Goal: Information Seeking & Learning: Learn about a topic

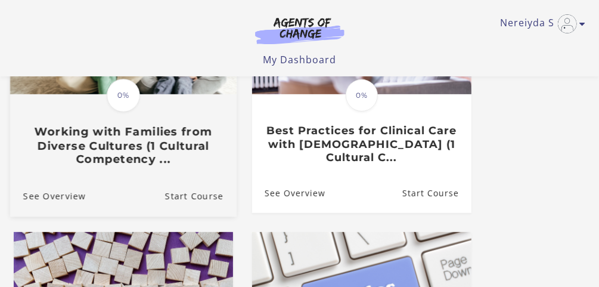
scroll to position [191, 0]
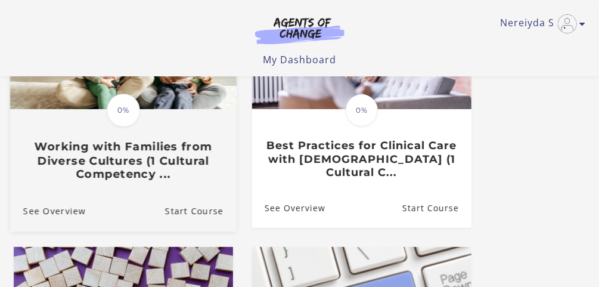
click at [186, 156] on h3 "Working with Families from Diverse Cultures (1 Cultural Competency ..." at bounding box center [123, 161] width 200 height 42
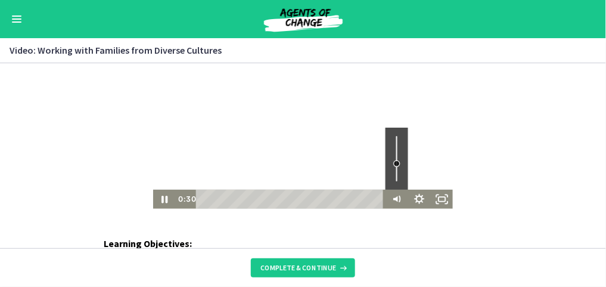
drag, startPoint x: 394, startPoint y: 176, endPoint x: 396, endPoint y: 163, distance: 13.2
click at [396, 163] on div "Volume" at bounding box center [396, 162] width 7 height 7
click at [397, 158] on div "Volume" at bounding box center [396, 162] width 14 height 14
drag, startPoint x: 394, startPoint y: 158, endPoint x: 394, endPoint y: 148, distance: 10.7
click at [394, 148] on div "Volume" at bounding box center [396, 147] width 7 height 7
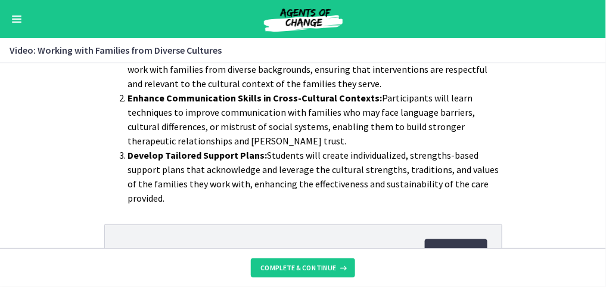
scroll to position [265, 0]
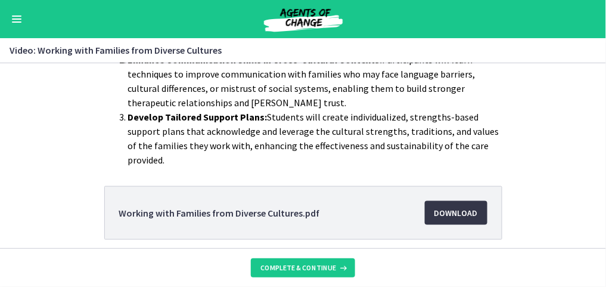
click at [456, 213] on span "Download Opens in a new window" at bounding box center [455, 213] width 43 height 14
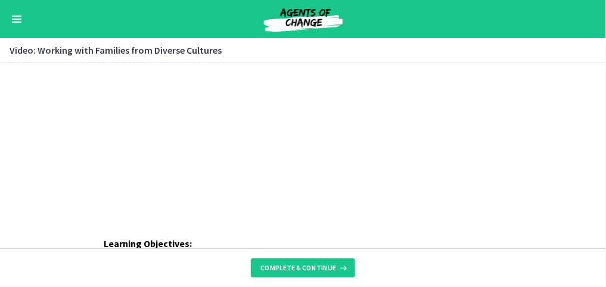
scroll to position [0, 0]
click at [507, 184] on div "Click for sound @keyframes VOLUME_SMALL_WAVE_FLASH { 0% { opacity: 0; } 33% { o…" at bounding box center [303, 135] width 606 height 145
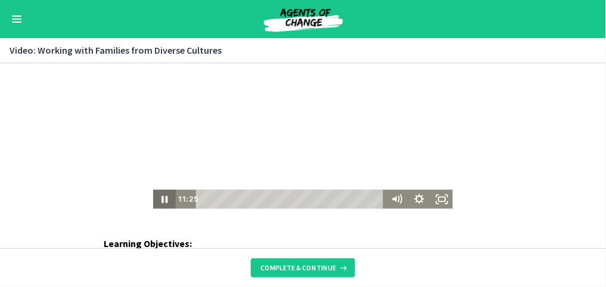
click at [164, 202] on icon "Pause" at bounding box center [164, 198] width 23 height 19
click at [162, 200] on icon "Play Video" at bounding box center [165, 199] width 7 height 10
click at [297, 266] on span "Complete & continue" at bounding box center [298, 268] width 76 height 10
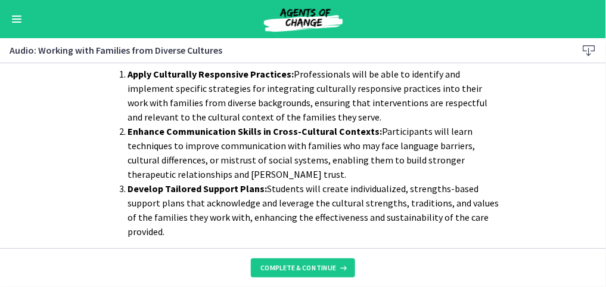
scroll to position [146, 0]
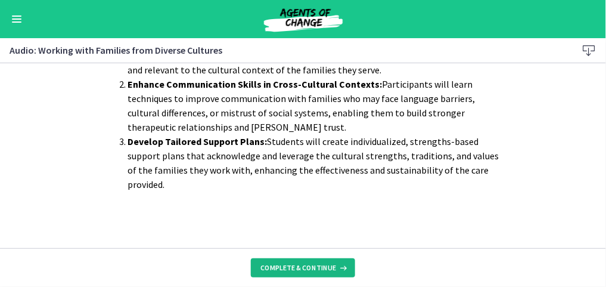
click at [323, 273] on button "Complete & continue" at bounding box center [303, 267] width 104 height 19
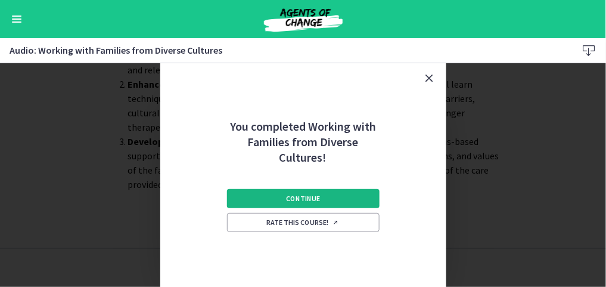
click at [319, 199] on span "Continue" at bounding box center [303, 199] width 34 height 10
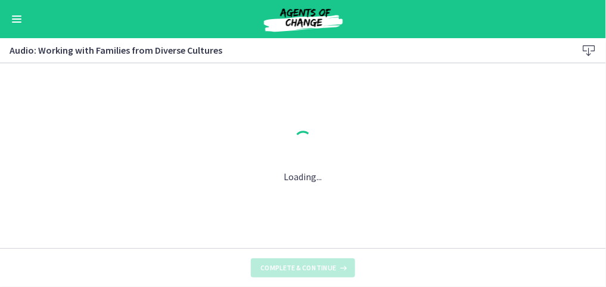
scroll to position [0, 0]
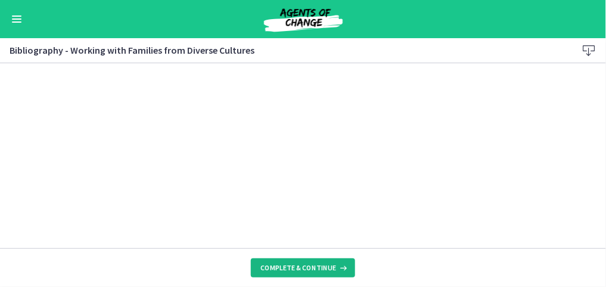
click at [294, 263] on span "Complete & continue" at bounding box center [298, 268] width 76 height 10
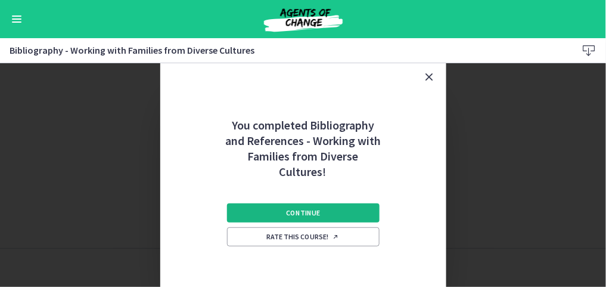
click at [341, 207] on button "Continue" at bounding box center [303, 212] width 153 height 19
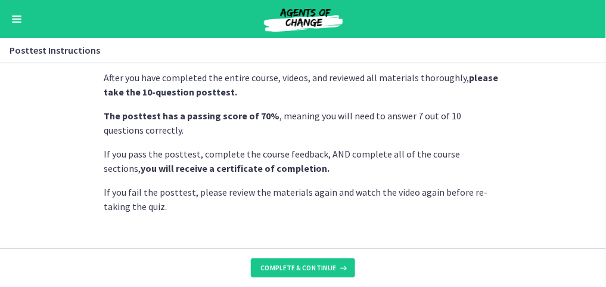
scroll to position [48, 0]
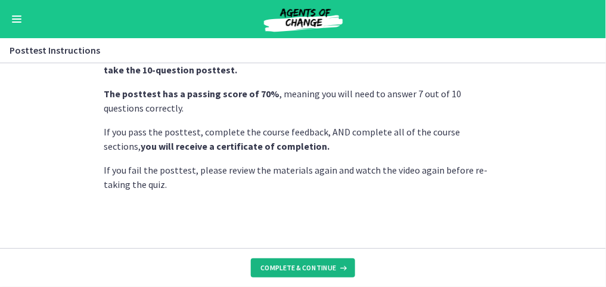
click at [318, 264] on span "Complete & continue" at bounding box center [298, 268] width 76 height 10
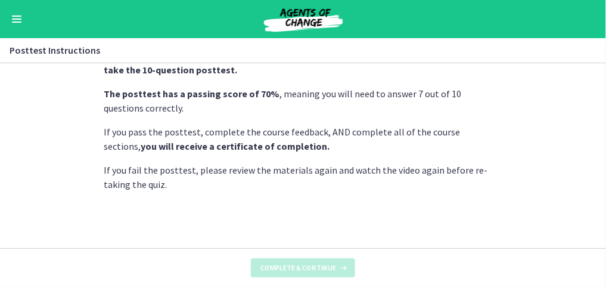
scroll to position [0, 0]
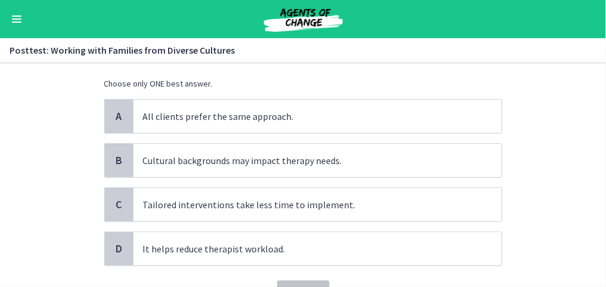
scroll to position [143, 0]
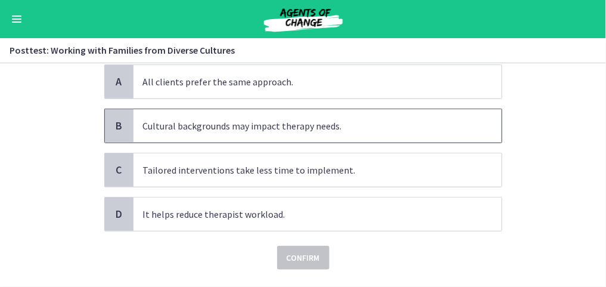
click at [301, 129] on p "Cultural backgrounds may impact therapy needs." at bounding box center [305, 126] width 325 height 14
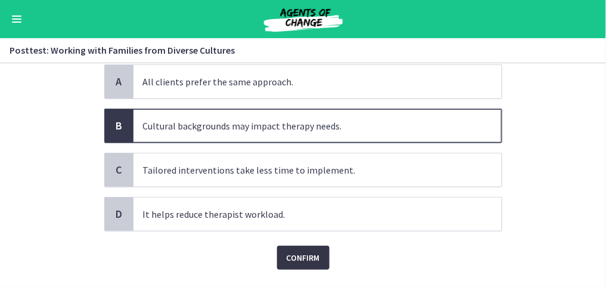
click at [309, 256] on span "Confirm" at bounding box center [303, 257] width 33 height 14
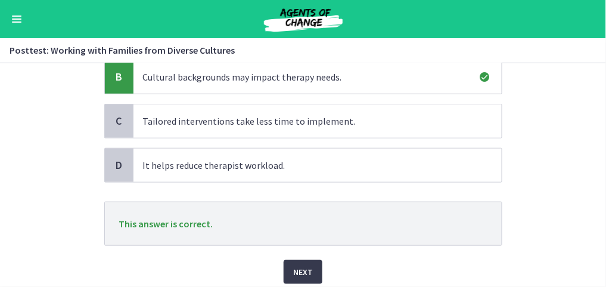
scroll to position [234, 0]
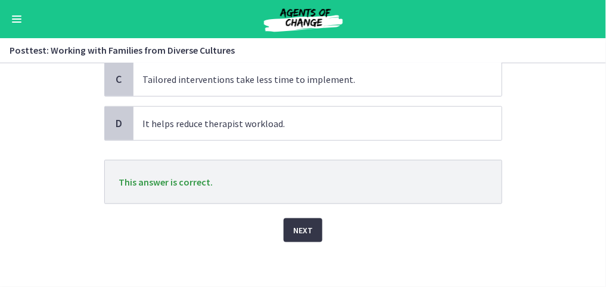
click at [302, 229] on span "Next" at bounding box center [303, 230] width 20 height 14
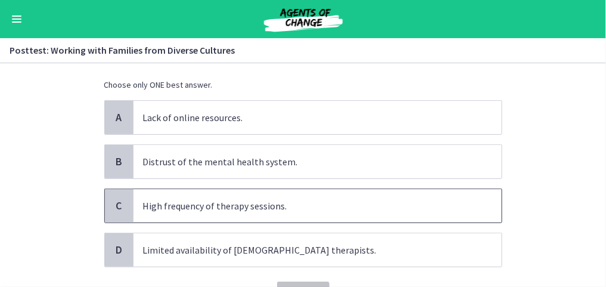
scroll to position [95, 0]
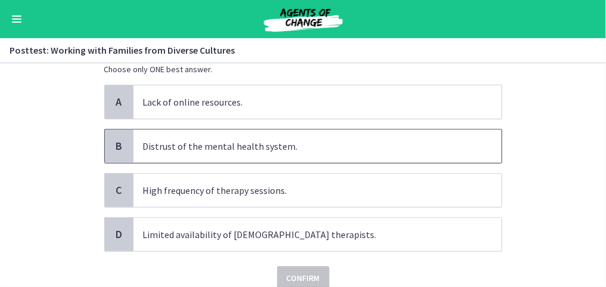
click at [245, 152] on p "Distrust of the mental health system." at bounding box center [305, 146] width 325 height 14
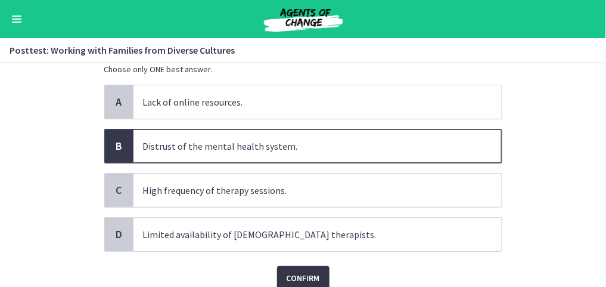
click at [300, 270] on span "Confirm" at bounding box center [303, 277] width 33 height 14
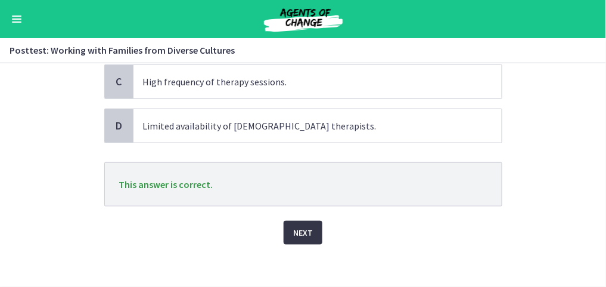
scroll to position [206, 0]
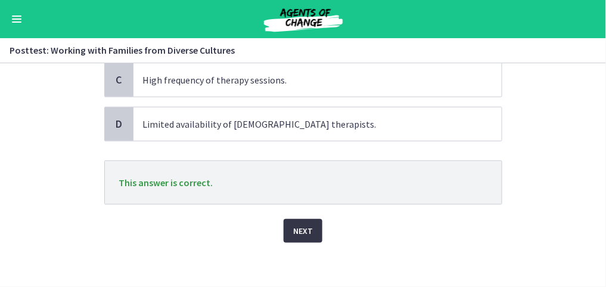
click at [294, 231] on span "Next" at bounding box center [303, 230] width 20 height 14
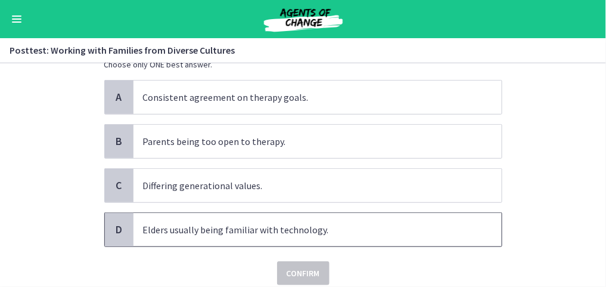
scroll to position [143, 0]
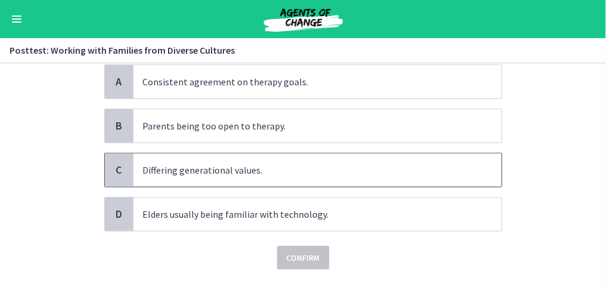
click at [295, 165] on p "Differing generational values." at bounding box center [305, 170] width 325 height 14
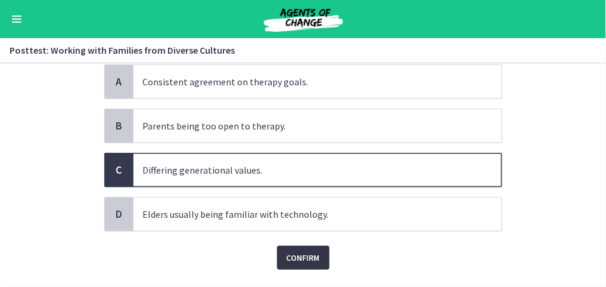
click at [309, 256] on span "Confirm" at bounding box center [303, 257] width 33 height 14
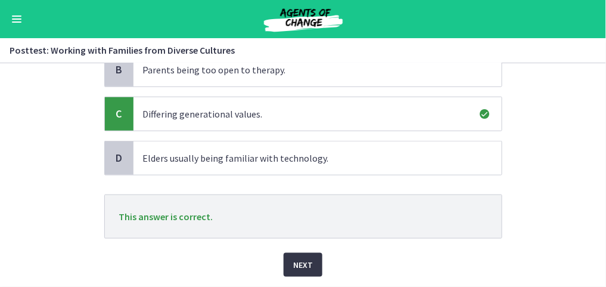
scroll to position [234, 0]
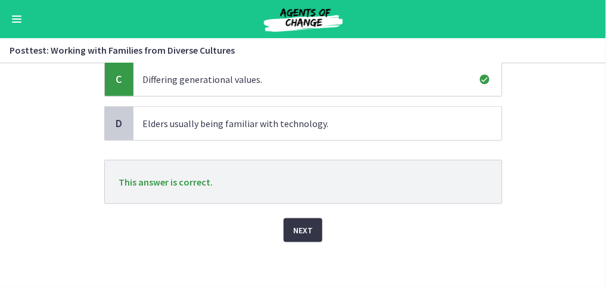
click at [301, 225] on span "Next" at bounding box center [303, 230] width 20 height 14
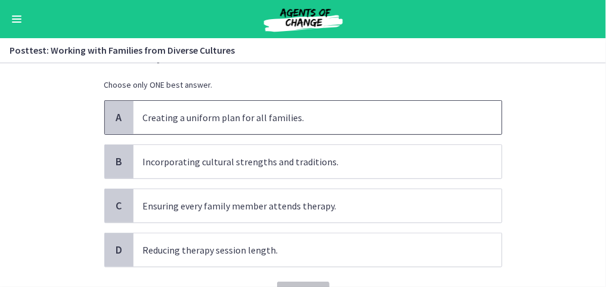
scroll to position [95, 0]
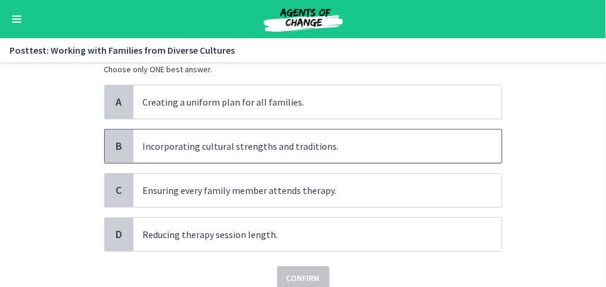
click at [265, 147] on p "Incorporating cultural strengths and traditions." at bounding box center [305, 146] width 325 height 14
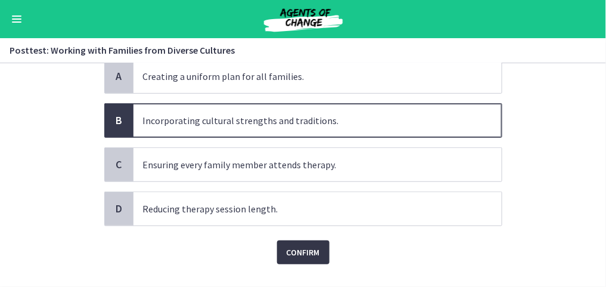
scroll to position [143, 0]
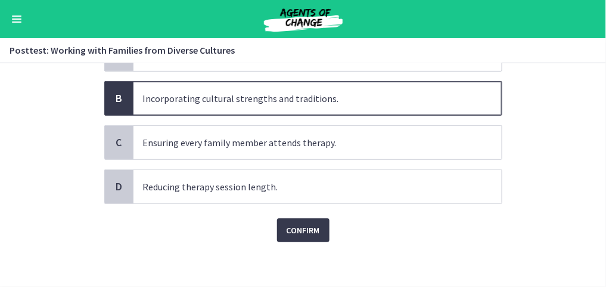
click at [306, 213] on div "Confirm" at bounding box center [303, 223] width 398 height 38
click at [303, 223] on span "Confirm" at bounding box center [303, 230] width 33 height 14
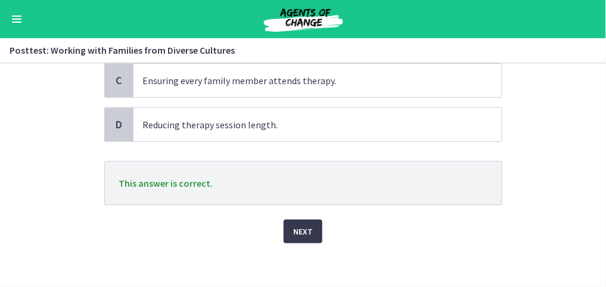
scroll to position [206, 0]
click at [301, 227] on span "Next" at bounding box center [303, 230] width 20 height 14
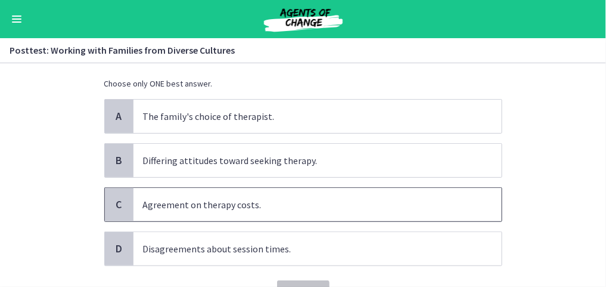
scroll to position [95, 0]
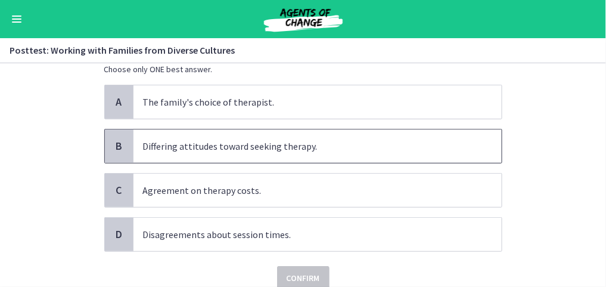
click at [334, 148] on p "Differing attitudes toward seeking therapy." at bounding box center [305, 146] width 325 height 14
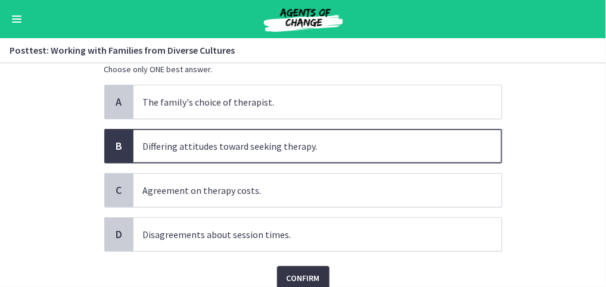
click at [294, 273] on span "Confirm" at bounding box center [303, 277] width 33 height 14
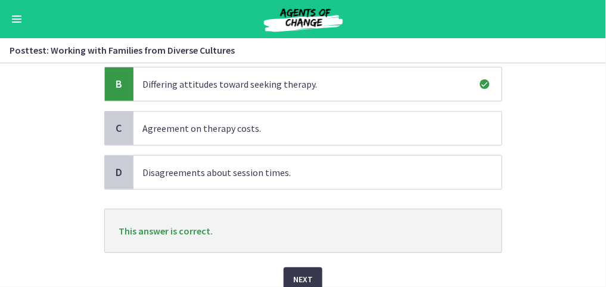
scroll to position [206, 0]
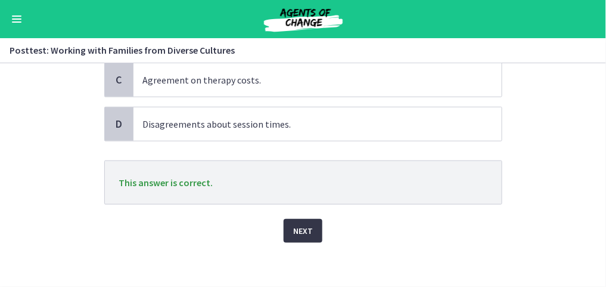
drag, startPoint x: 312, startPoint y: 231, endPoint x: 298, endPoint y: 229, distance: 14.4
click at [312, 231] on button "Next" at bounding box center [303, 231] width 39 height 24
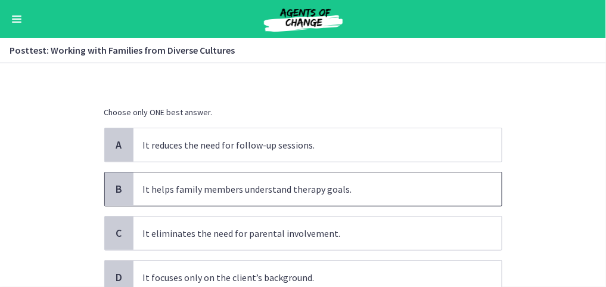
scroll to position [95, 0]
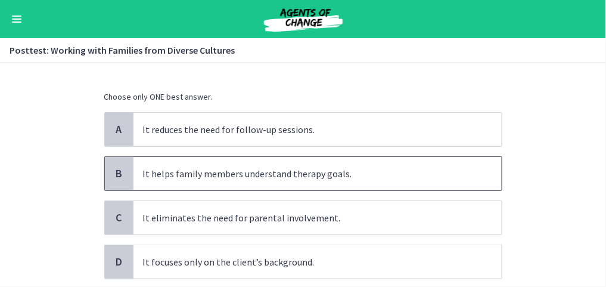
click at [267, 166] on p "It helps family members understand therapy goals." at bounding box center [305, 173] width 325 height 14
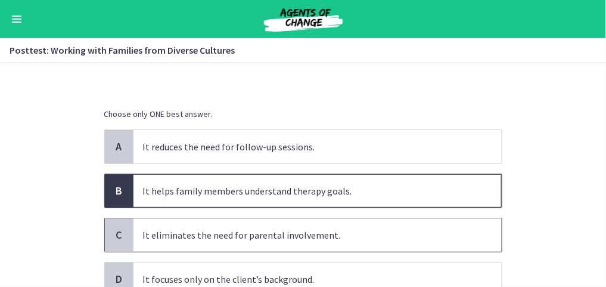
scroll to position [143, 0]
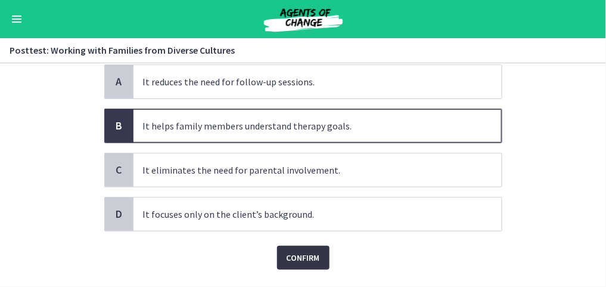
click at [297, 250] on span "Confirm" at bounding box center [303, 257] width 33 height 14
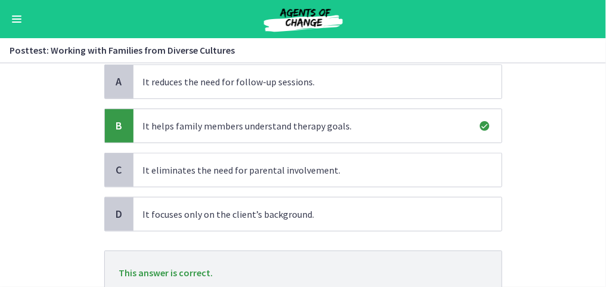
scroll to position [217, 0]
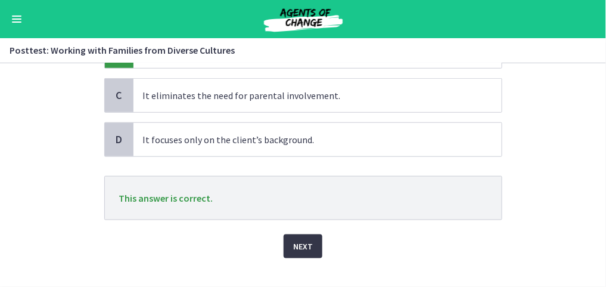
click at [310, 234] on button "Next" at bounding box center [303, 246] width 39 height 24
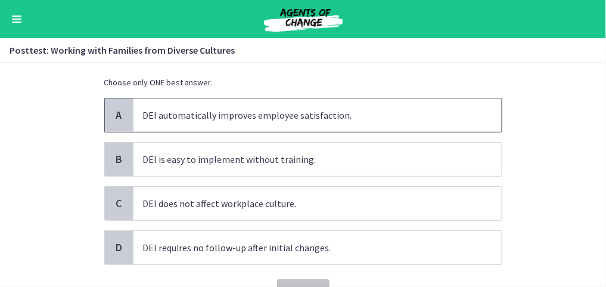
scroll to position [95, 0]
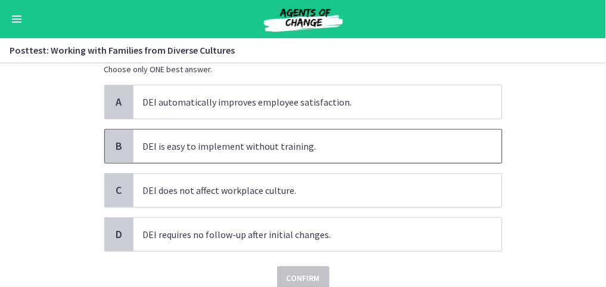
click at [307, 142] on p "DEI is easy to implement without training." at bounding box center [305, 146] width 325 height 14
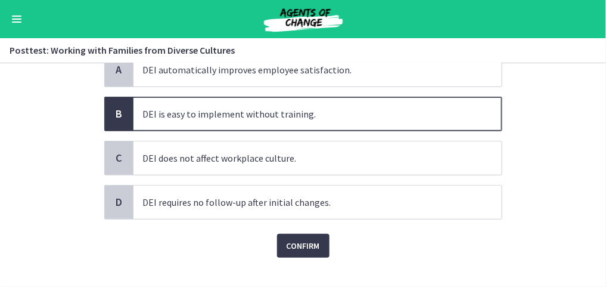
scroll to position [143, 0]
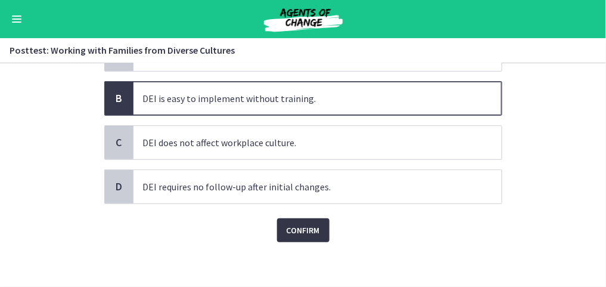
click at [315, 231] on span "Confirm" at bounding box center [303, 230] width 33 height 14
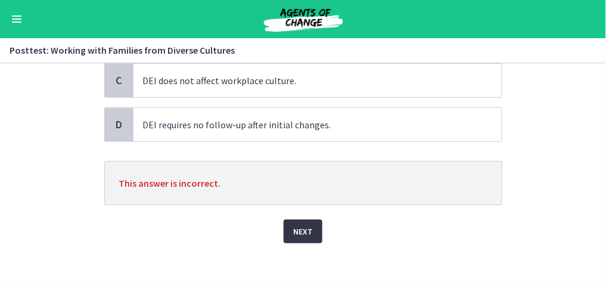
scroll to position [206, 0]
click at [270, 126] on p "DEI requires no follow-up after initial changes." at bounding box center [305, 124] width 325 height 14
click at [303, 235] on button "Next" at bounding box center [303, 231] width 39 height 24
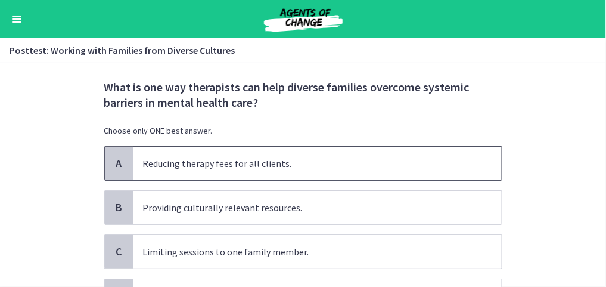
scroll to position [48, 0]
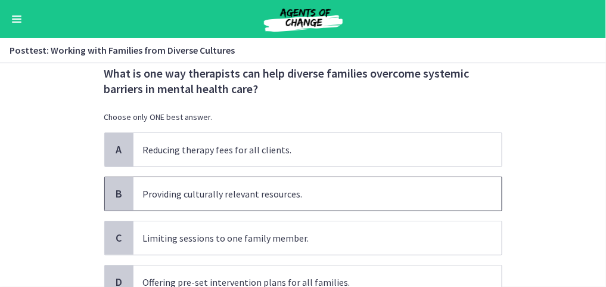
click at [216, 192] on p "Providing culturally relevant resources." at bounding box center [305, 193] width 325 height 14
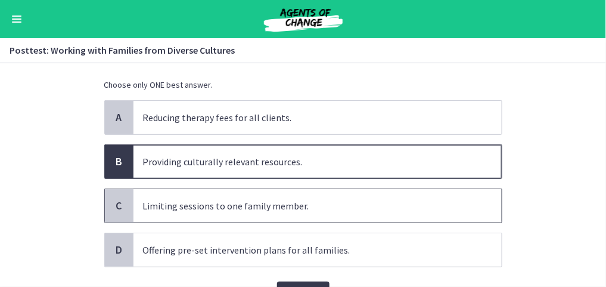
scroll to position [95, 0]
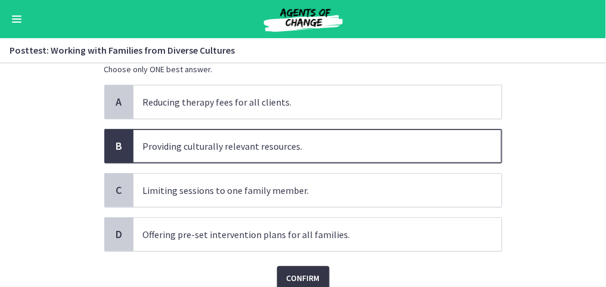
click at [301, 273] on span "Confirm" at bounding box center [303, 277] width 33 height 14
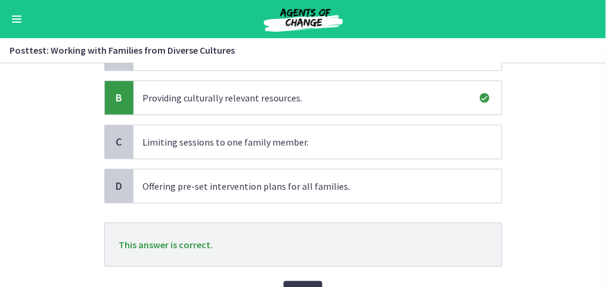
scroll to position [191, 0]
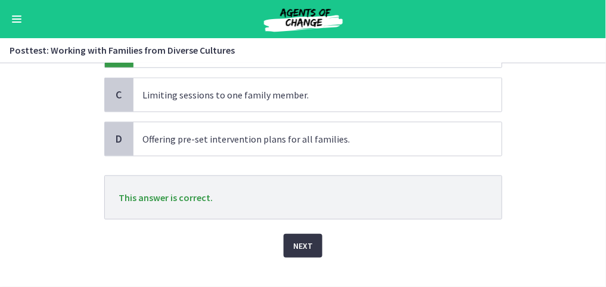
click at [312, 238] on button "Next" at bounding box center [303, 246] width 39 height 24
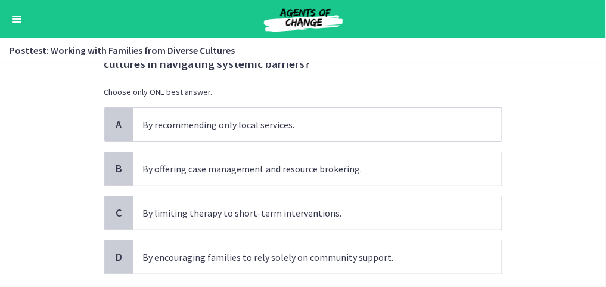
scroll to position [95, 0]
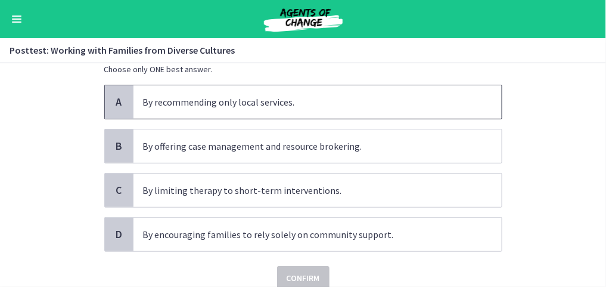
click at [279, 111] on span "By recommending only local services." at bounding box center [317, 101] width 368 height 33
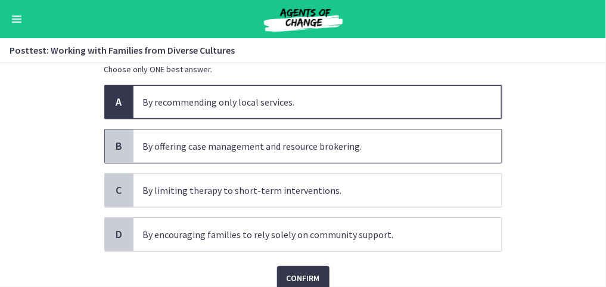
click at [223, 154] on span "By offering case management and resource brokering." at bounding box center [317, 145] width 368 height 33
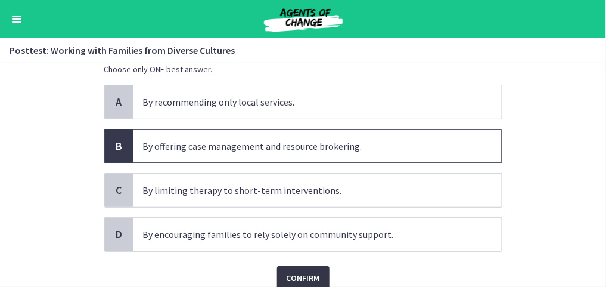
click at [295, 277] on span "Confirm" at bounding box center [303, 277] width 33 height 14
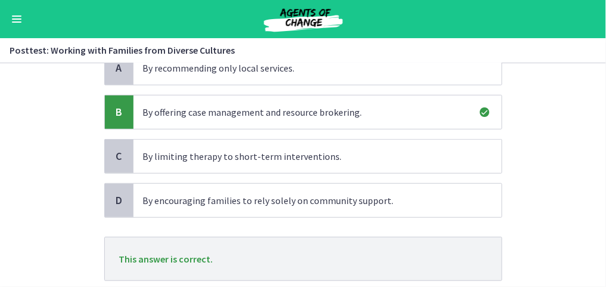
scroll to position [191, 0]
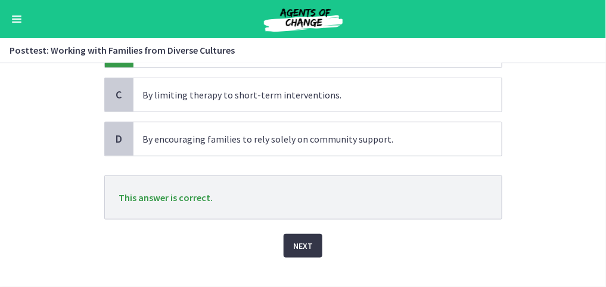
click at [295, 253] on button "Next" at bounding box center [303, 246] width 39 height 24
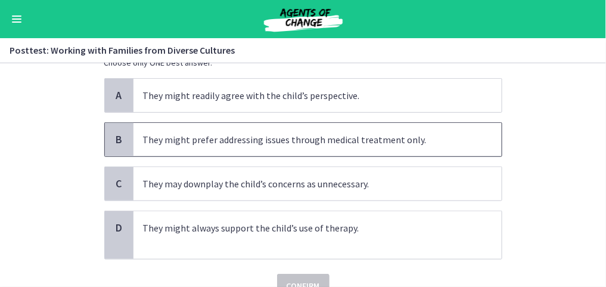
scroll to position [143, 0]
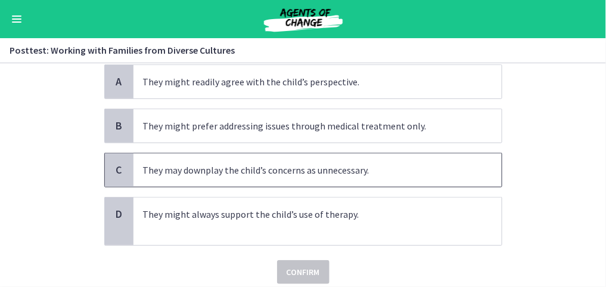
click at [251, 175] on p "They may downplay the child’s concerns as unnecessary." at bounding box center [305, 170] width 325 height 14
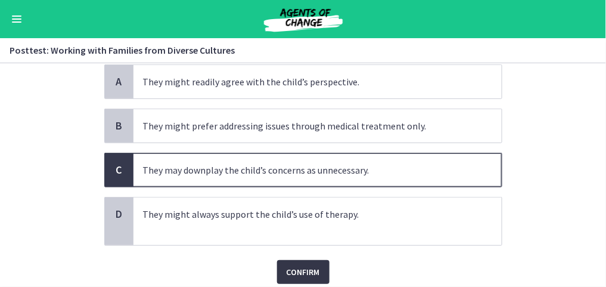
click at [293, 268] on span "Confirm" at bounding box center [303, 272] width 33 height 14
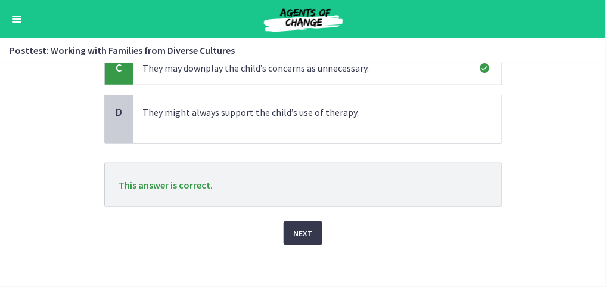
scroll to position [248, 0]
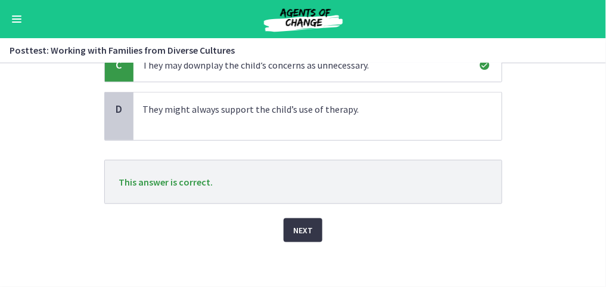
click at [307, 235] on button "Next" at bounding box center [303, 230] width 39 height 24
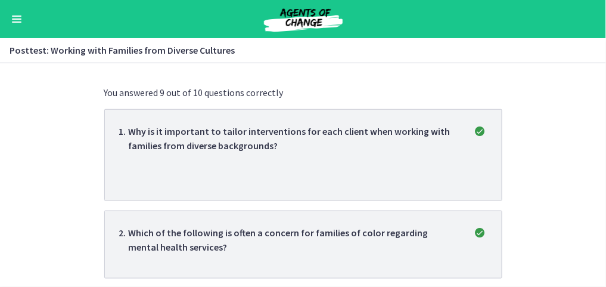
scroll to position [48, 0]
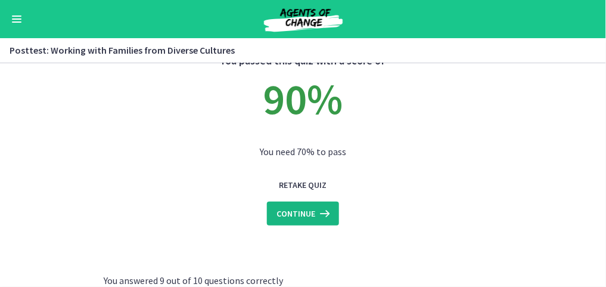
click at [295, 215] on span "Continue" at bounding box center [295, 213] width 39 height 14
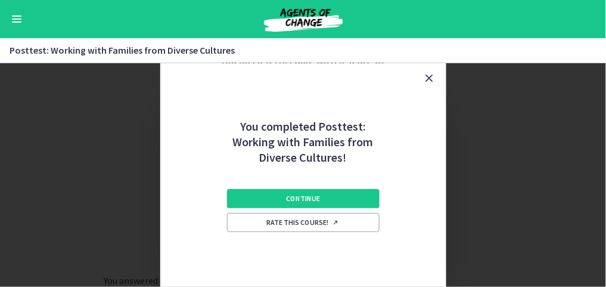
scroll to position [0, 0]
click at [283, 222] on span "Rate this course!" at bounding box center [303, 222] width 73 height 10
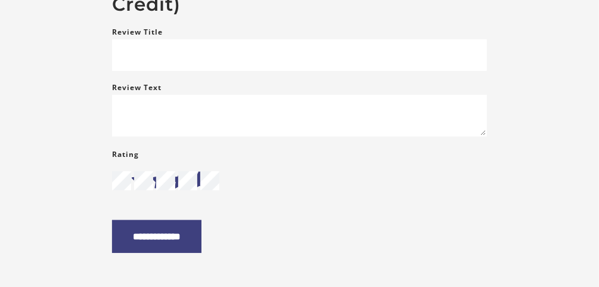
scroll to position [238, 0]
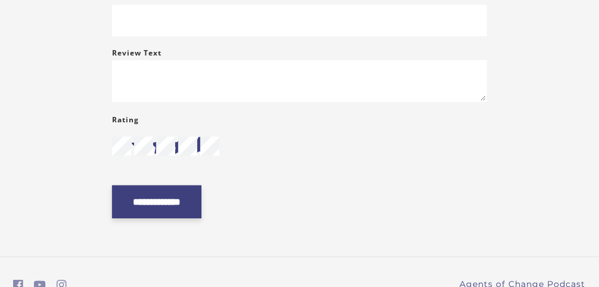
click at [188, 208] on input "**********" at bounding box center [156, 201] width 89 height 33
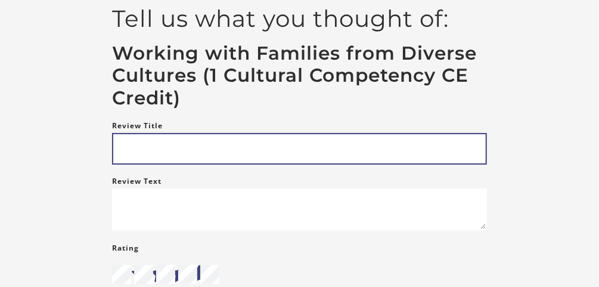
scroll to position [95, 0]
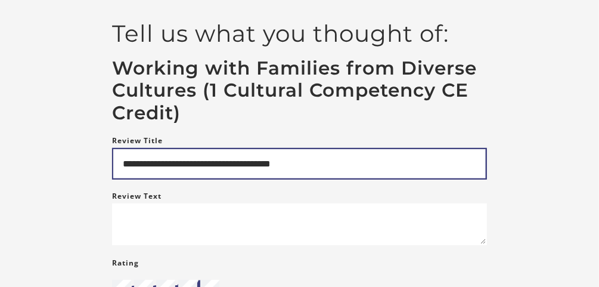
type input "**********"
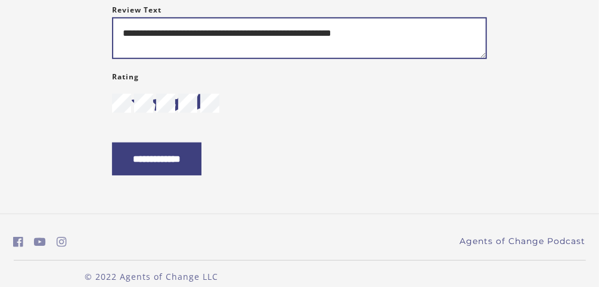
scroll to position [286, 0]
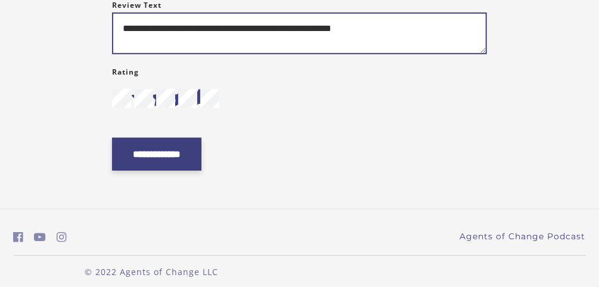
type textarea "**********"
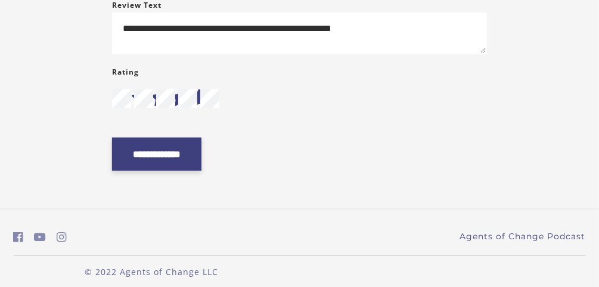
click at [188, 164] on input "**********" at bounding box center [156, 154] width 89 height 33
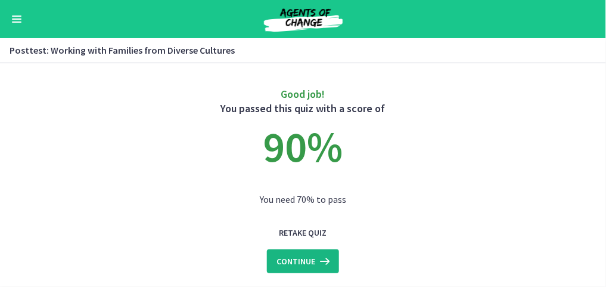
click at [316, 264] on icon at bounding box center [323, 261] width 17 height 14
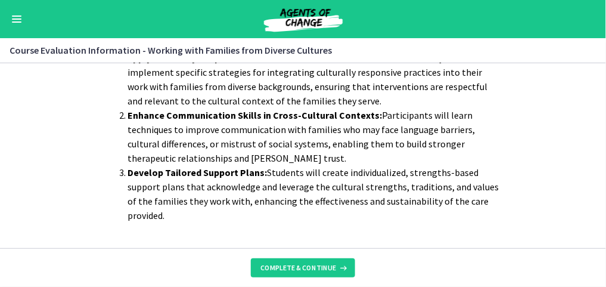
scroll to position [139, 0]
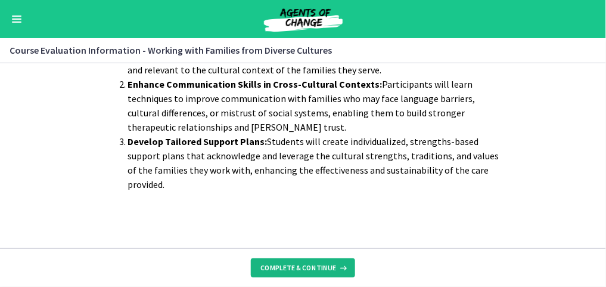
click at [294, 265] on span "Complete & continue" at bounding box center [298, 268] width 76 height 10
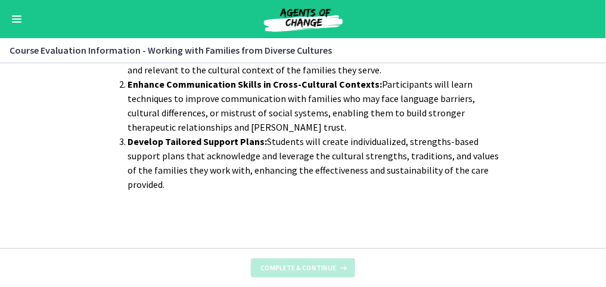
scroll to position [0, 0]
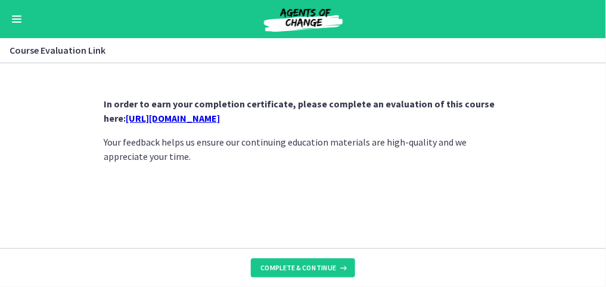
click at [220, 120] on link "[URL][DOMAIN_NAME]" at bounding box center [173, 118] width 94 height 12
click at [301, 268] on span "Complete & continue" at bounding box center [298, 268] width 76 height 10
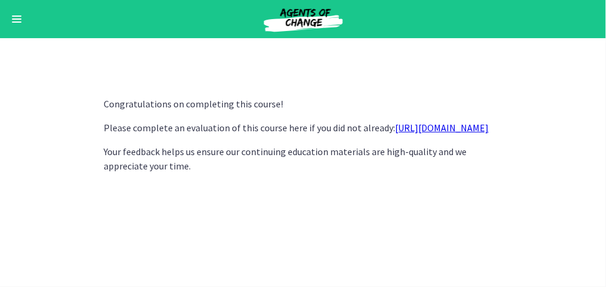
click at [17, 15] on span "Enable menu" at bounding box center [17, 15] width 10 height 1
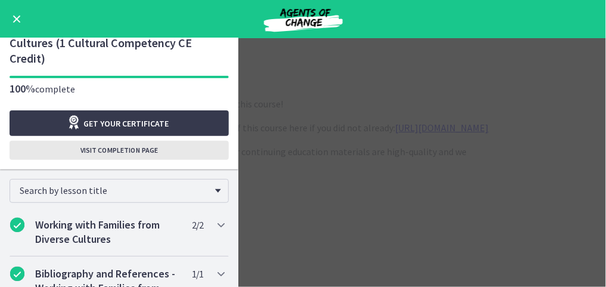
scroll to position [35, 0]
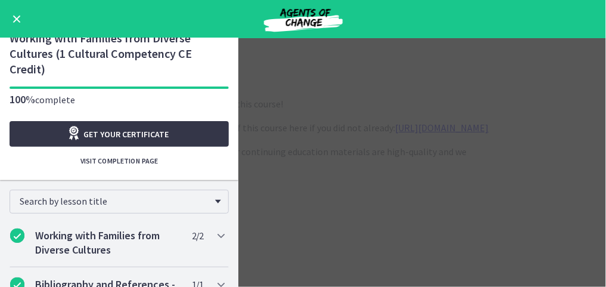
click at [141, 136] on span "Get your certificate" at bounding box center [126, 134] width 85 height 14
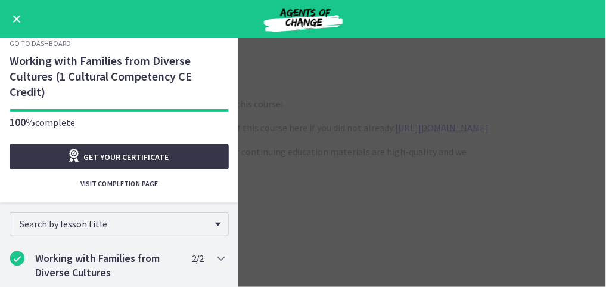
scroll to position [0, 0]
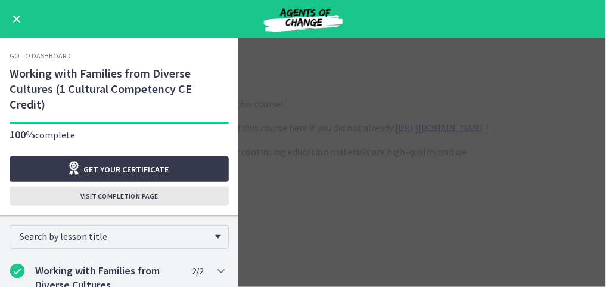
click at [116, 196] on span "Visit completion page" at bounding box center [118, 196] width 77 height 10
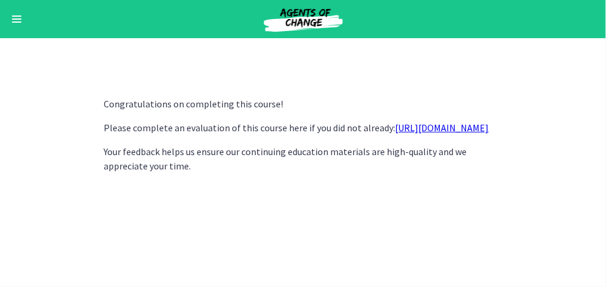
click at [16, 28] on div "Go to Dashboard" at bounding box center [303, 19] width 606 height 38
click at [13, 17] on button "Enable menu" at bounding box center [17, 19] width 14 height 14
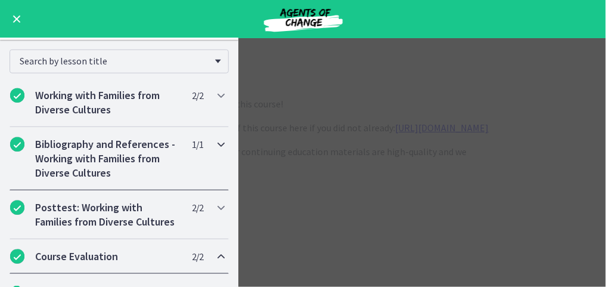
scroll to position [191, 0]
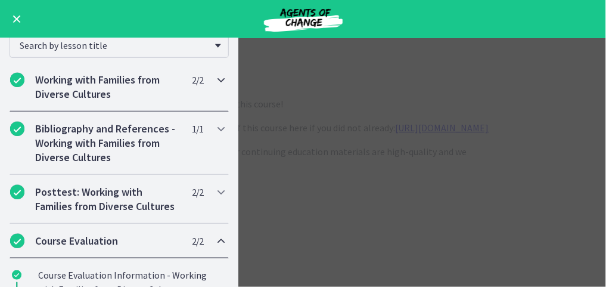
click at [120, 87] on h2 "Working with Families from Diverse Cultures" at bounding box center [107, 87] width 145 height 29
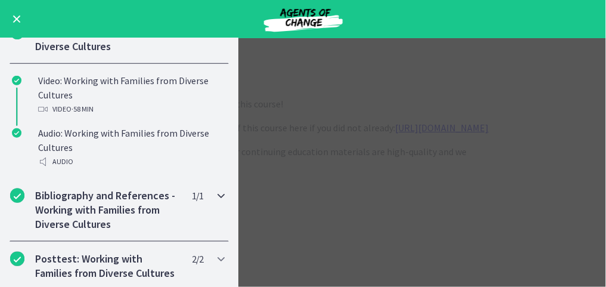
click at [114, 205] on h2 "Bibliography and References - Working with Families from Diverse Cultures" at bounding box center [107, 209] width 145 height 43
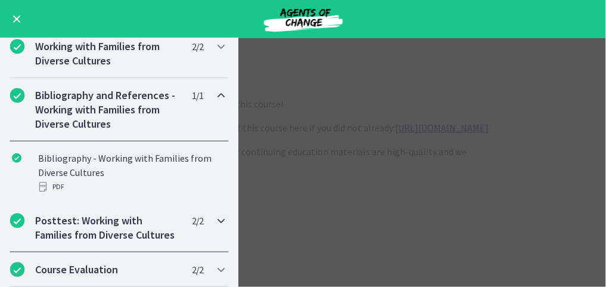
scroll to position [235, 0]
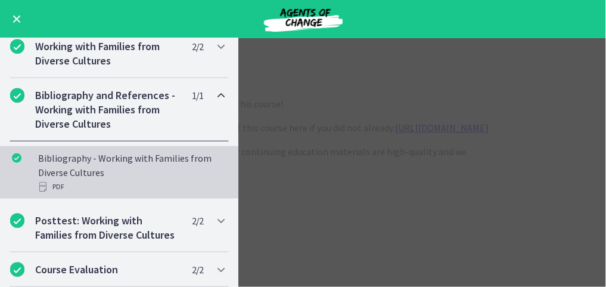
click at [87, 151] on div "Bibliography - Working with Families from Diverse Cultures PDF" at bounding box center [131, 172] width 186 height 43
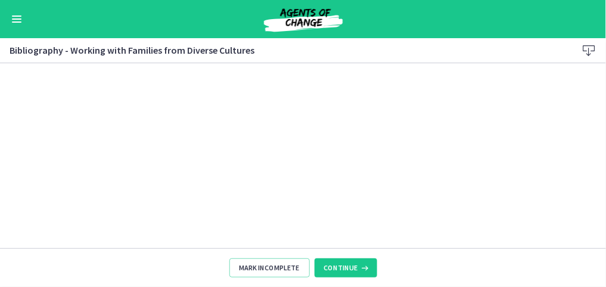
click at [16, 20] on button "Enable menu" at bounding box center [17, 19] width 14 height 14
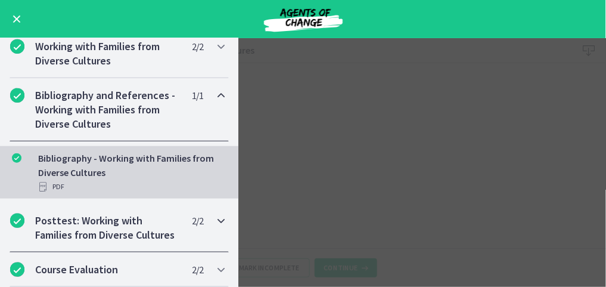
click at [86, 223] on h2 "Posttest: Working with Families from Diverse Cultures" at bounding box center [107, 227] width 145 height 29
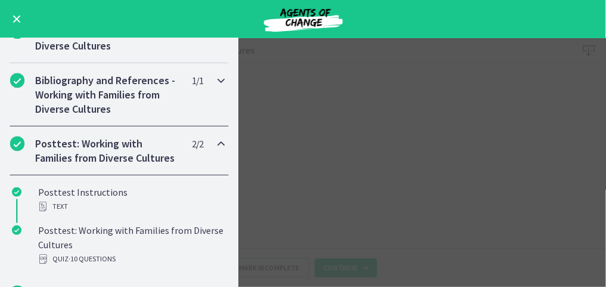
scroll to position [178, 0]
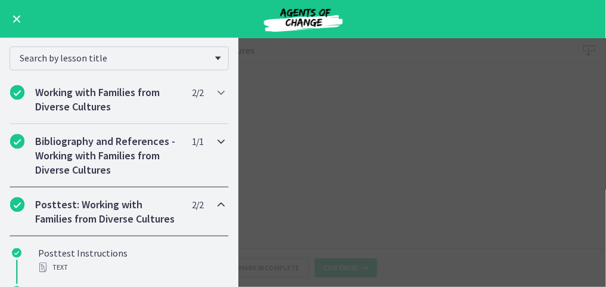
drag, startPoint x: 127, startPoint y: 167, endPoint x: 117, endPoint y: 206, distance: 39.4
click at [127, 168] on h2 "Bibliography and References - Working with Families from Diverse Cultures" at bounding box center [107, 155] width 145 height 43
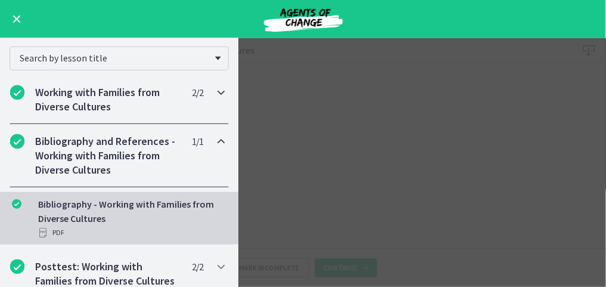
click at [133, 94] on h2 "Working with Families from Diverse Cultures" at bounding box center [107, 99] width 145 height 29
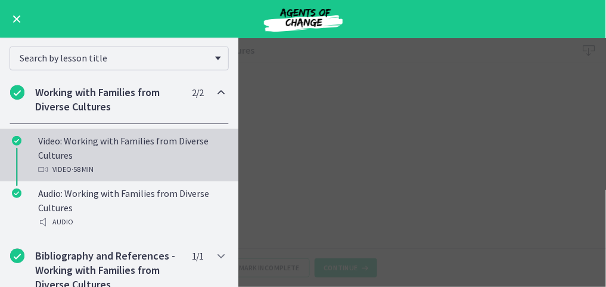
click at [145, 146] on div "Video: Working with Families from Diverse Cultures Video · 58 min" at bounding box center [131, 154] width 186 height 43
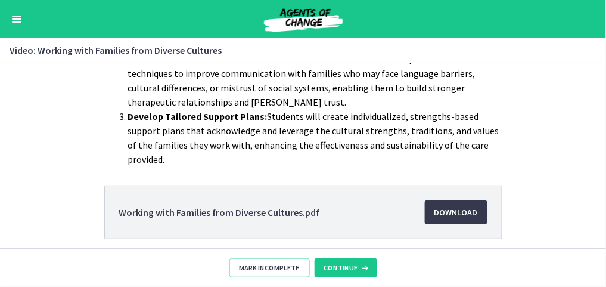
scroll to position [312, 0]
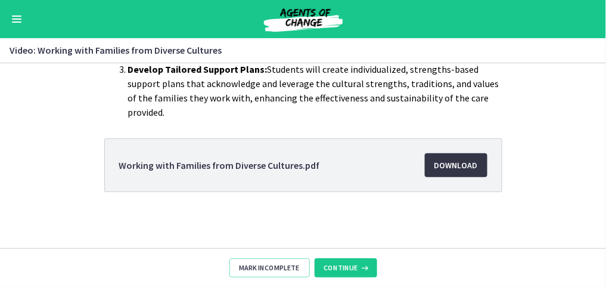
click at [474, 159] on link "Download Opens in a new window" at bounding box center [456, 165] width 63 height 24
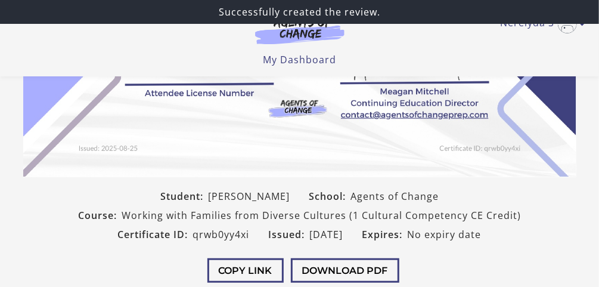
scroll to position [334, 0]
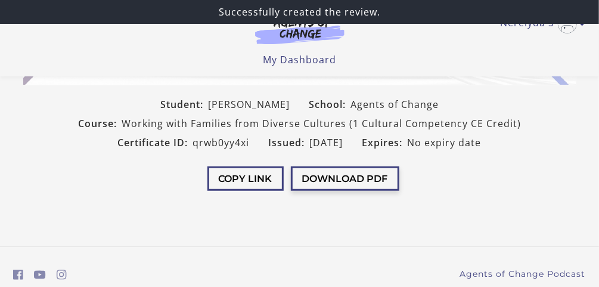
click at [349, 183] on button "Download PDF" at bounding box center [345, 178] width 108 height 24
